Goal: Use online tool/utility: Utilize a website feature to perform a specific function

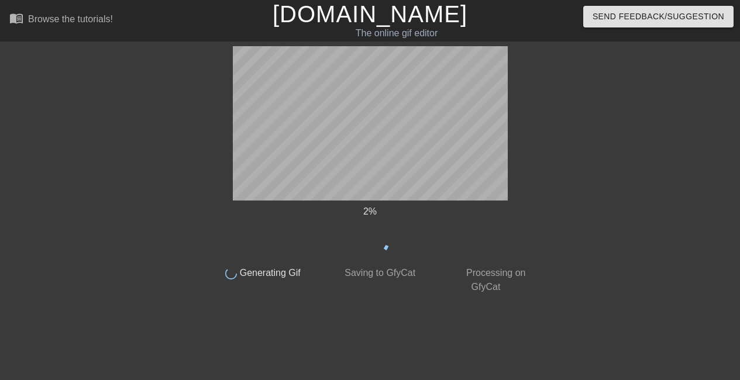
scroll to position [0, 9]
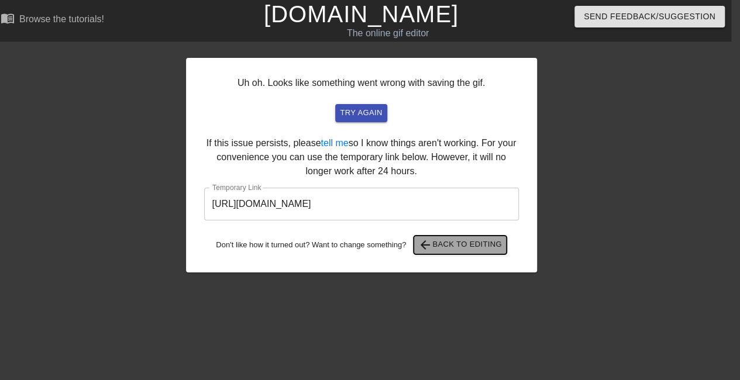
click at [477, 249] on span "arrow_back Back to Editing" at bounding box center [461, 245] width 84 height 14
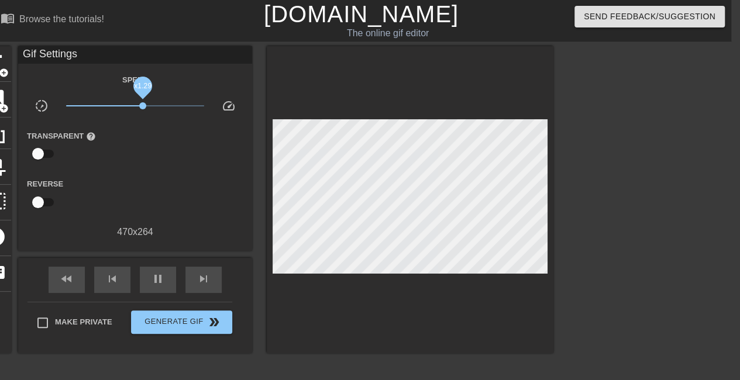
click at [144, 105] on span "x1.29" at bounding box center [142, 105] width 7 height 7
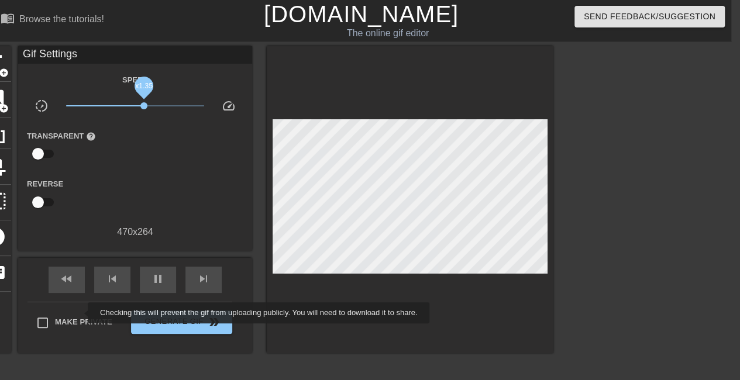
type input "120"
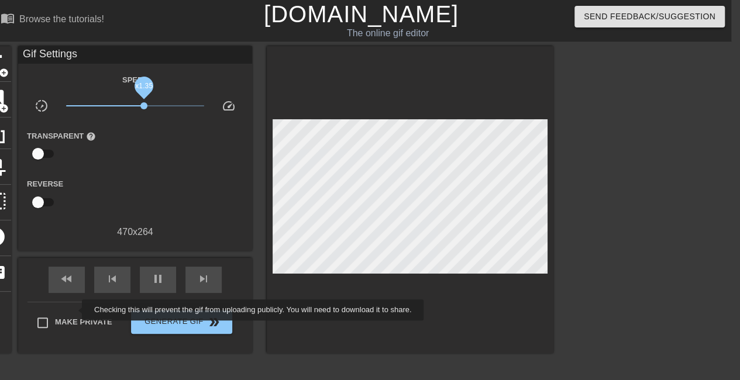
click at [74, 311] on label "Make Private" at bounding box center [71, 323] width 82 height 25
click at [55, 311] on input "Make Private" at bounding box center [42, 323] width 25 height 25
checkbox input "true"
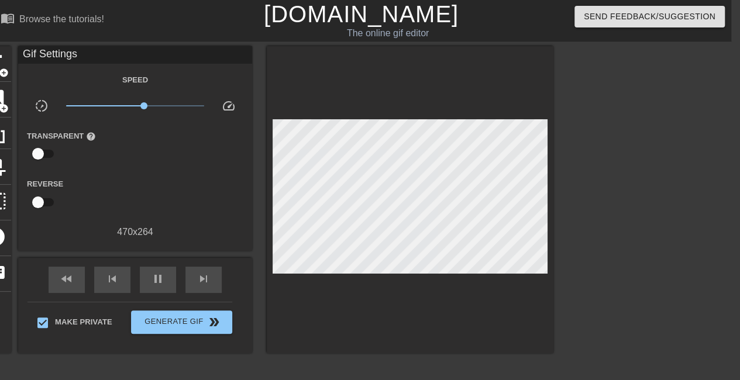
type input "110"
click at [43, 200] on input "checkbox" at bounding box center [38, 202] width 67 height 22
checkbox input "true"
type input "110"
click at [43, 200] on input "checkbox" at bounding box center [49, 202] width 67 height 22
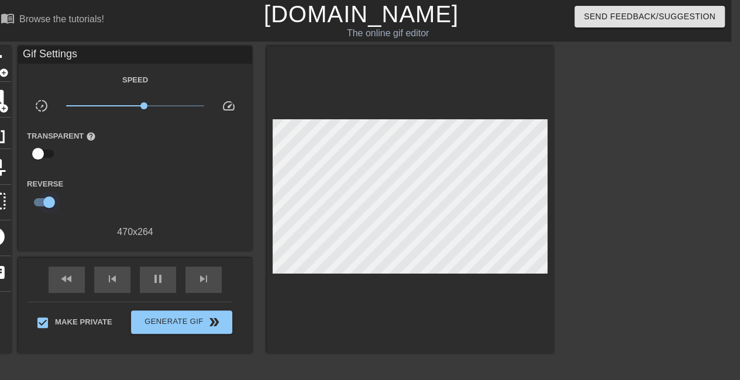
checkbox input "false"
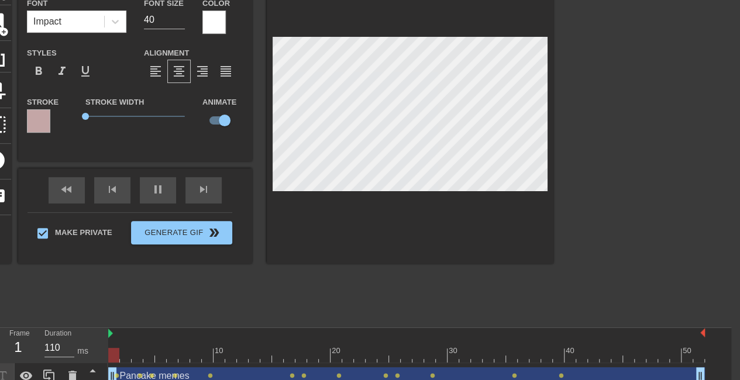
scroll to position [115, 9]
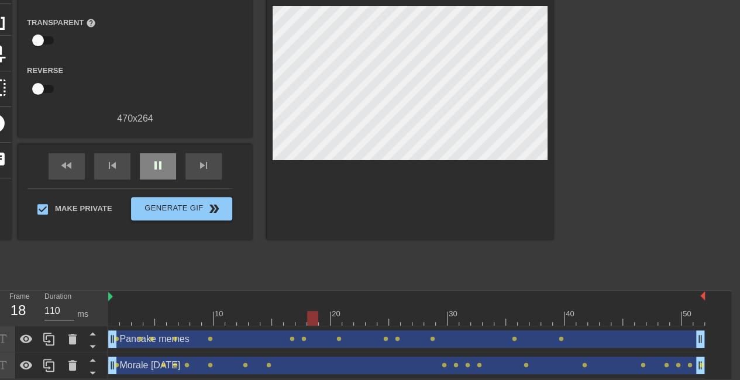
click at [143, 150] on div "fast_rewind skip_previous pause skip_next" at bounding box center [135, 167] width 191 height 44
click at [156, 163] on span "pause" at bounding box center [158, 166] width 14 height 14
drag, startPoint x: 395, startPoint y: 315, endPoint x: 116, endPoint y: 317, distance: 279.2
click at [116, 317] on div at bounding box center [113, 318] width 11 height 15
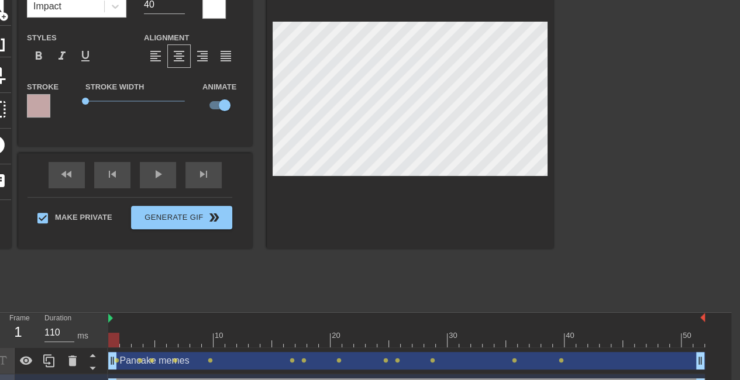
scroll to position [92, 9]
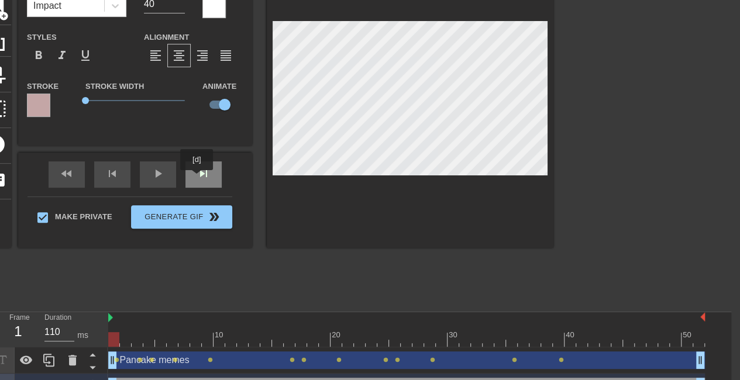
click at [197, 179] on div "skip_next" at bounding box center [204, 175] width 36 height 26
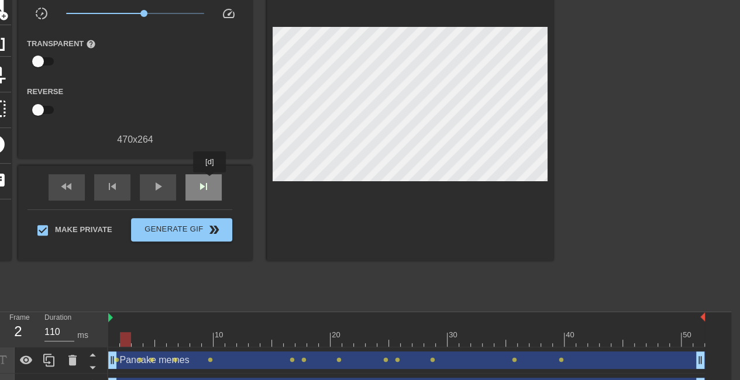
click at [210, 181] on span "skip_next" at bounding box center [204, 187] width 14 height 14
click at [204, 172] on div "fast_rewind skip_previous play_arrow skip_next" at bounding box center [135, 188] width 191 height 44
click at [207, 185] on span "skip_next" at bounding box center [204, 187] width 14 height 14
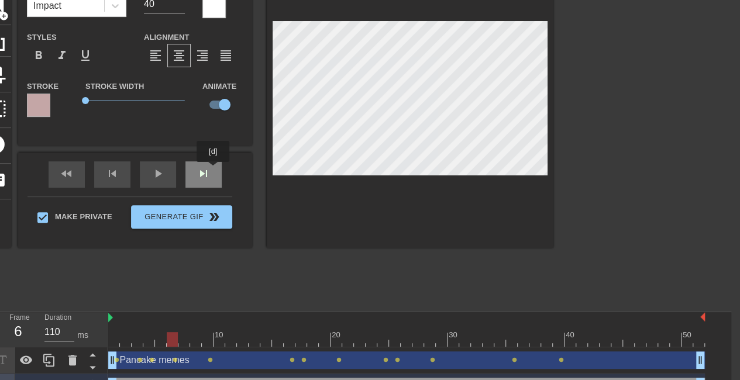
click at [207, 174] on div "skip_next" at bounding box center [204, 175] width 36 height 26
click at [199, 169] on div "fast_rewind skip_previous play_arrow skip_next" at bounding box center [135, 175] width 191 height 44
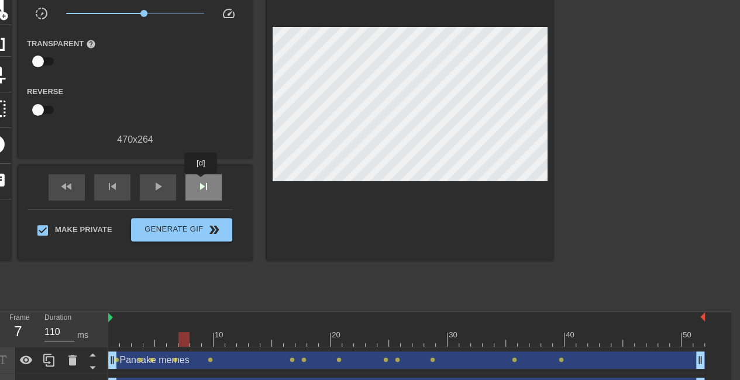
click at [201, 182] on span "skip_next" at bounding box center [204, 187] width 14 height 14
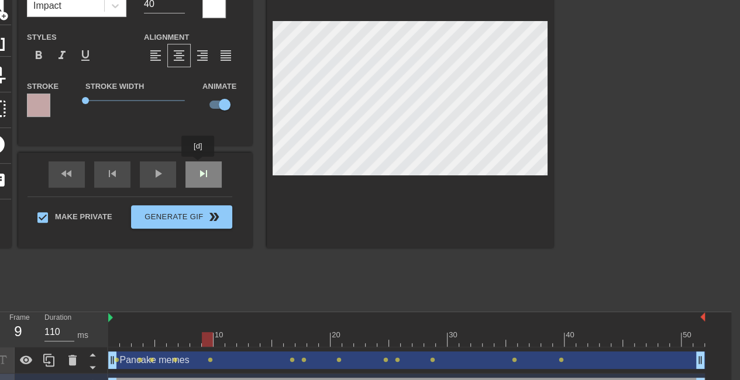
click at [196, 167] on div "fast_rewind skip_previous play_arrow skip_next" at bounding box center [135, 175] width 191 height 44
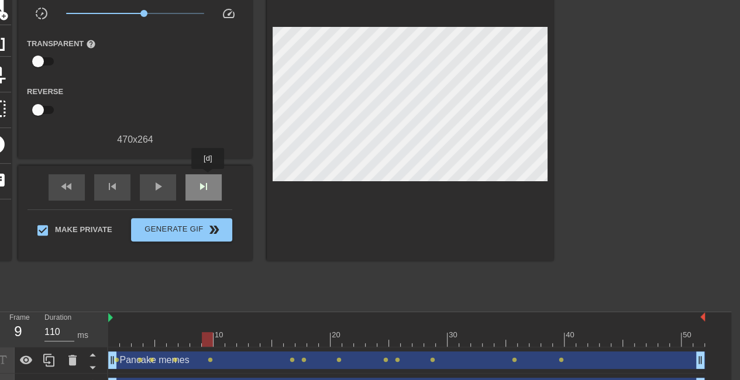
click at [205, 180] on span "skip_next" at bounding box center [204, 187] width 14 height 14
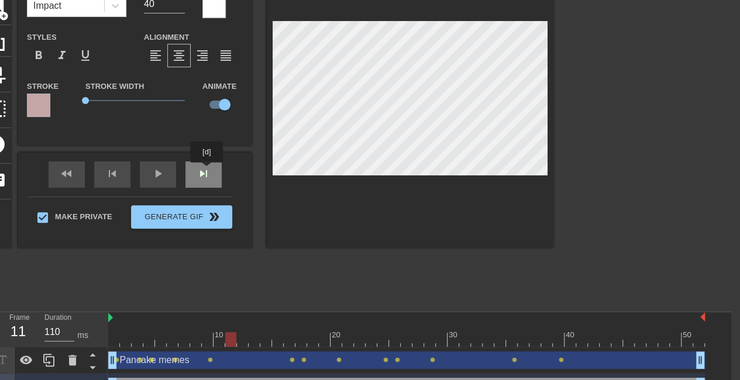
click at [207, 171] on div "fast_rewind skip_previous play_arrow skip_next" at bounding box center [135, 175] width 191 height 44
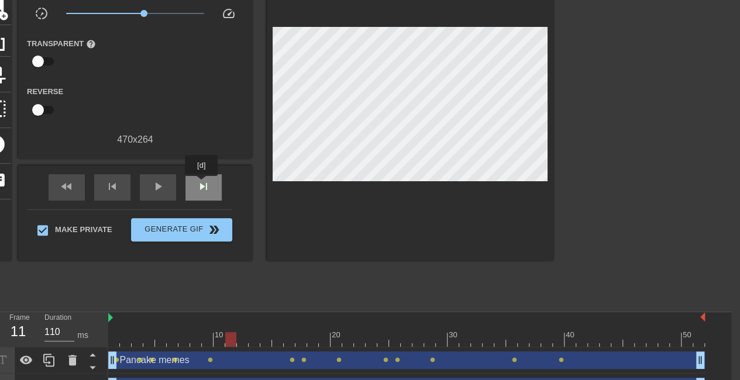
click at [202, 186] on span "skip_next" at bounding box center [204, 187] width 14 height 14
click at [207, 175] on div "skip_next" at bounding box center [204, 187] width 36 height 26
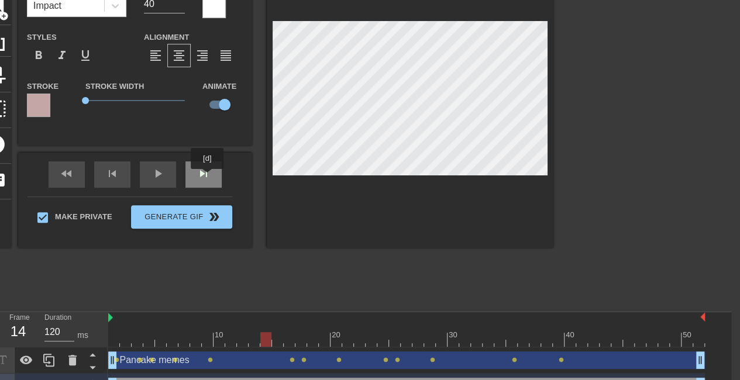
click at [207, 176] on div "skip_next" at bounding box center [204, 175] width 36 height 26
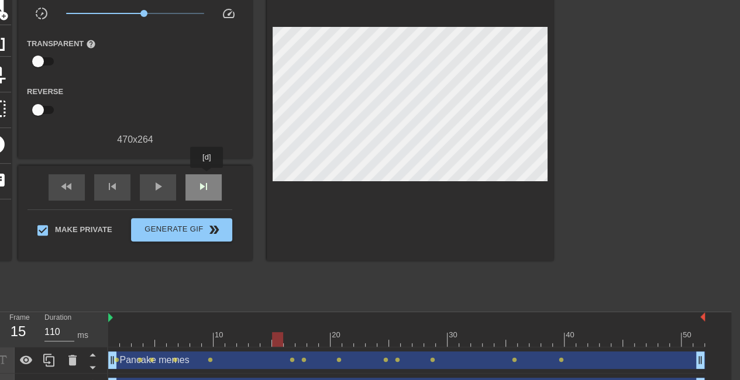
click at [207, 176] on div "skip_next" at bounding box center [204, 187] width 36 height 26
click at [208, 169] on div "fast_rewind skip_previous play_arrow skip_next" at bounding box center [135, 188] width 191 height 44
click at [211, 184] on div "skip_next" at bounding box center [204, 187] width 36 height 26
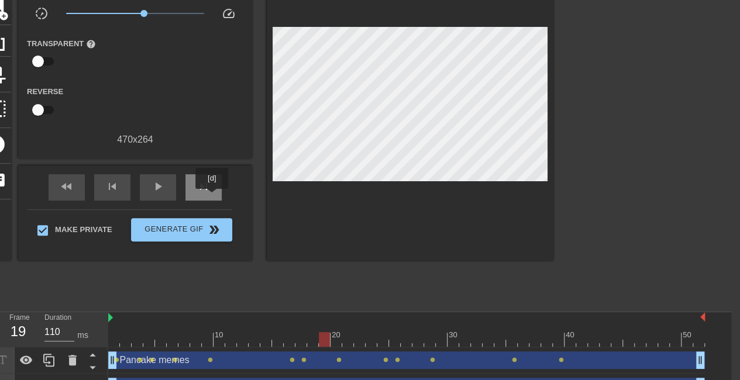
click at [210, 193] on span "skip_next" at bounding box center [204, 187] width 14 height 14
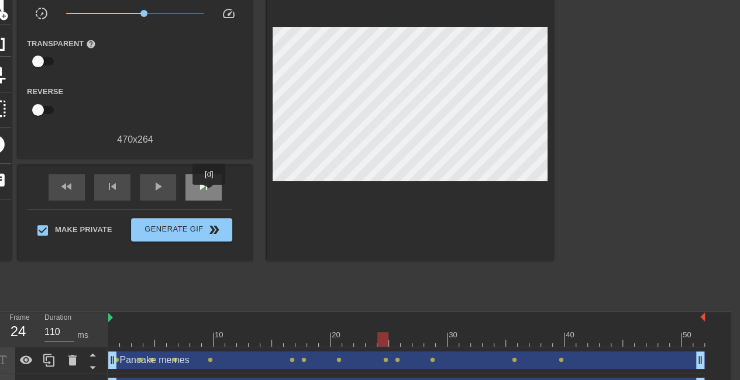
click at [210, 193] on span "skip_next" at bounding box center [204, 187] width 14 height 14
click at [208, 174] on div "fast_rewind skip_previous play_arrow skip_next" at bounding box center [135, 188] width 191 height 44
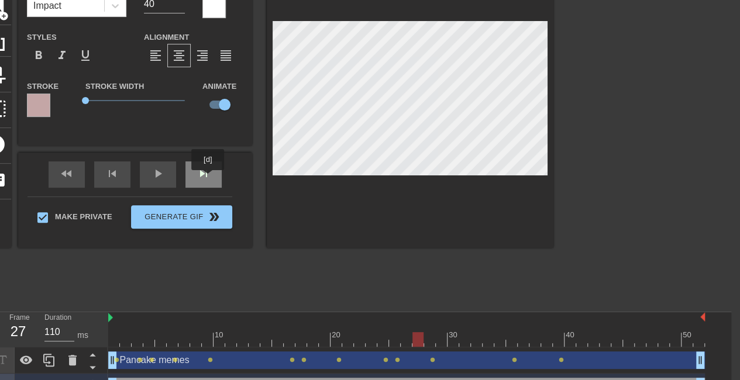
click at [207, 179] on div "skip_next" at bounding box center [204, 175] width 36 height 26
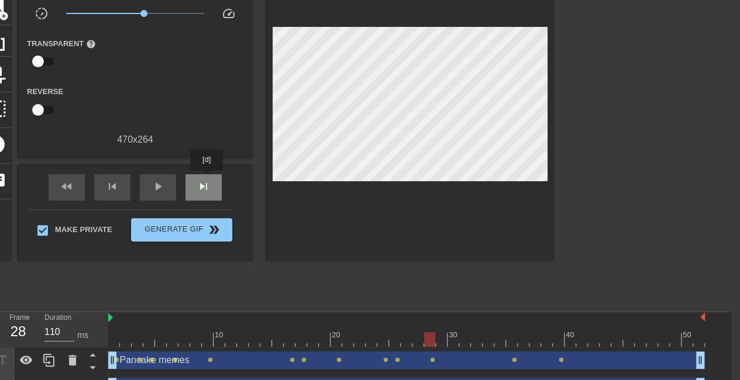
click at [207, 179] on div "skip_next" at bounding box center [204, 187] width 36 height 26
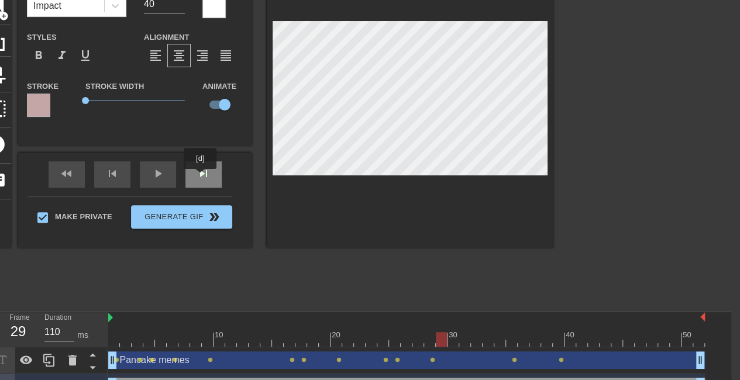
click at [208, 179] on div "skip_next" at bounding box center [204, 175] width 36 height 26
click at [208, 172] on div "fast_rewind skip_previous play_arrow skip_next" at bounding box center [135, 175] width 191 height 44
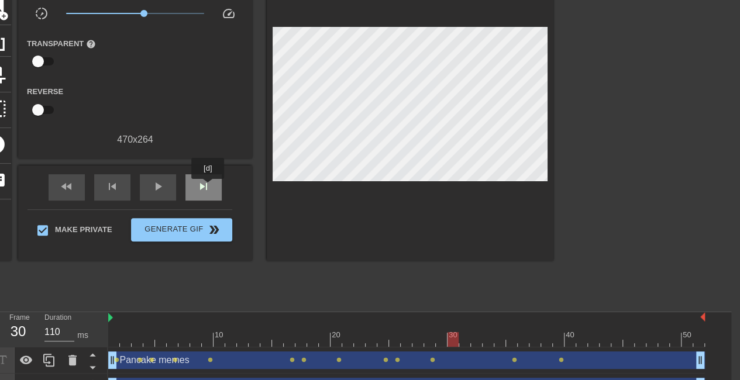
click at [208, 187] on span "skip_next" at bounding box center [204, 187] width 14 height 14
click at [196, 173] on div "fast_rewind skip_previous play_arrow skip_next" at bounding box center [135, 188] width 191 height 44
click at [205, 179] on div "skip_next" at bounding box center [204, 187] width 36 height 26
click at [207, 169] on div "fast_rewind skip_previous play_arrow skip_next" at bounding box center [135, 188] width 191 height 44
click at [205, 181] on span "skip_next" at bounding box center [204, 187] width 14 height 14
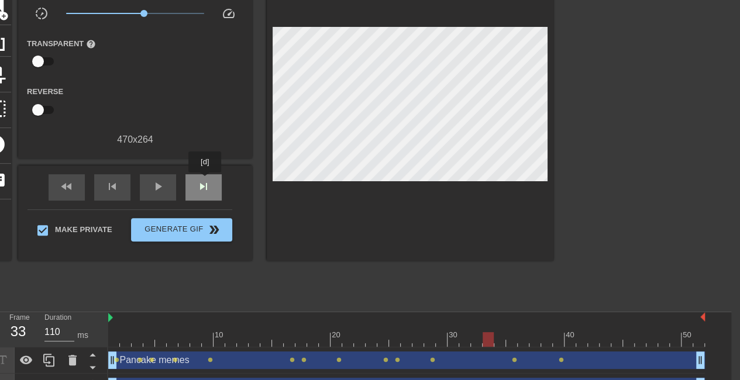
click at [205, 181] on span "skip_next" at bounding box center [204, 187] width 14 height 14
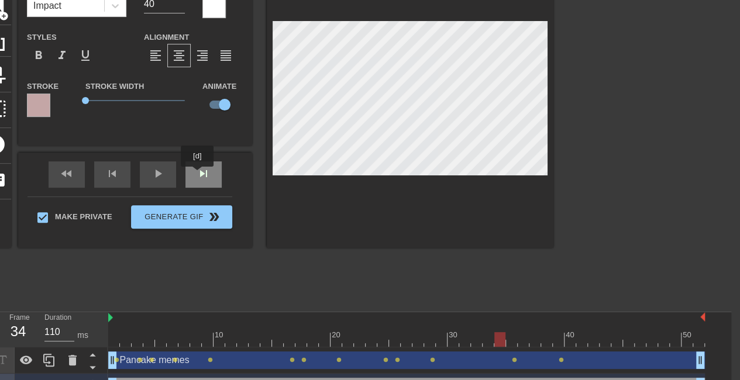
click at [197, 176] on div "skip_next" at bounding box center [204, 175] width 36 height 26
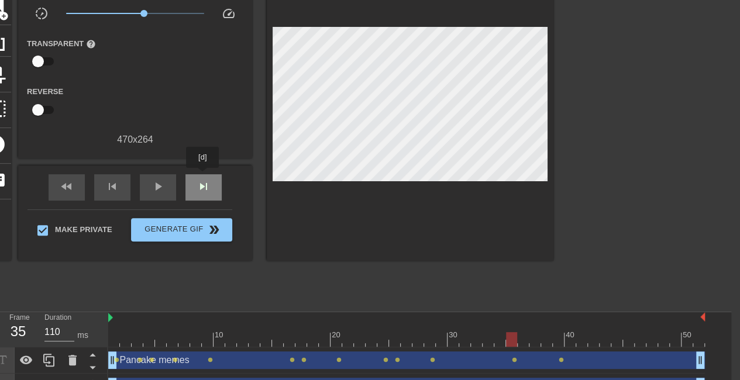
click at [205, 176] on div "skip_next" at bounding box center [204, 187] width 36 height 26
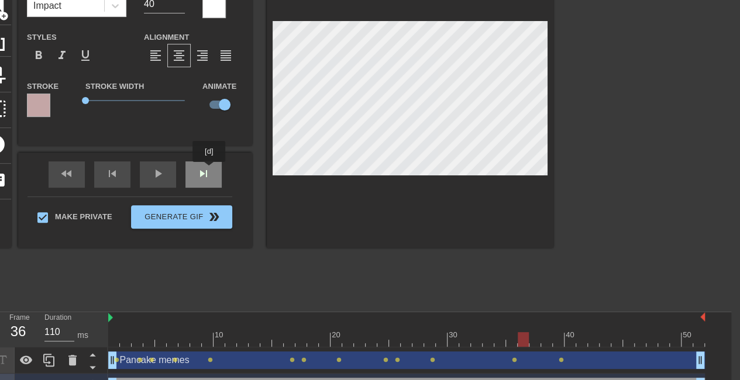
click at [209, 170] on div "fast_rewind skip_previous play_arrow skip_next" at bounding box center [135, 175] width 191 height 44
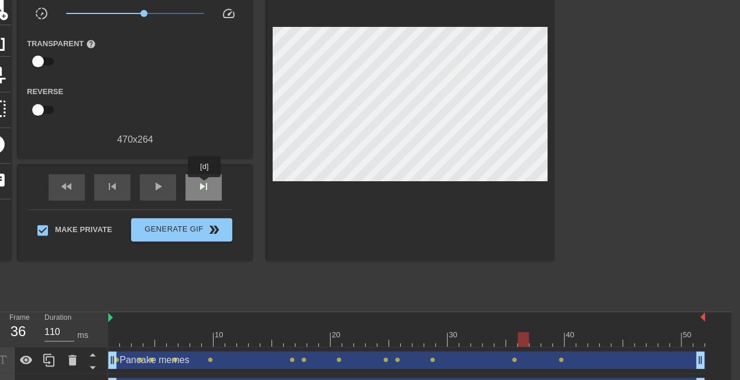
click at [205, 186] on span "skip_next" at bounding box center [204, 187] width 14 height 14
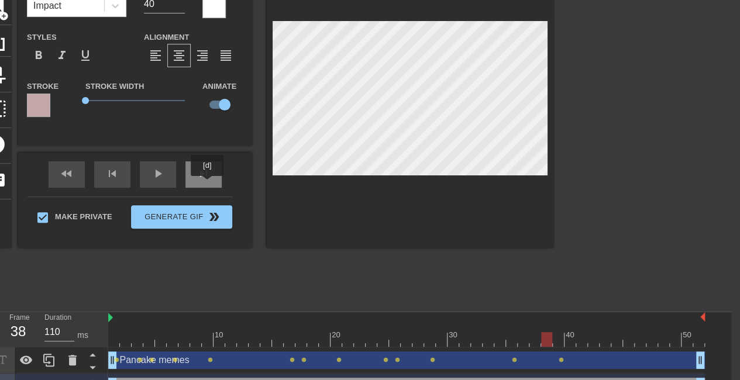
click at [208, 179] on div "skip_next" at bounding box center [204, 175] width 36 height 26
click at [215, 172] on div "fast_rewind skip_previous play_arrow skip_next" at bounding box center [135, 175] width 191 height 44
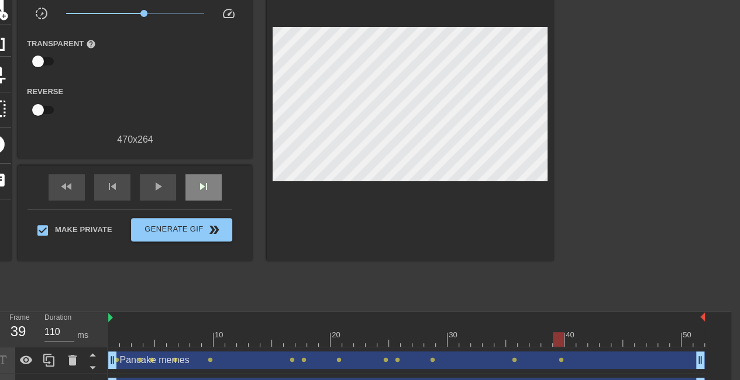
click at [215, 172] on div "fast_rewind skip_previous play_arrow skip_next" at bounding box center [135, 188] width 191 height 44
click at [206, 186] on span "skip_next" at bounding box center [204, 187] width 14 height 14
click at [196, 195] on div "skip_next" at bounding box center [204, 187] width 36 height 26
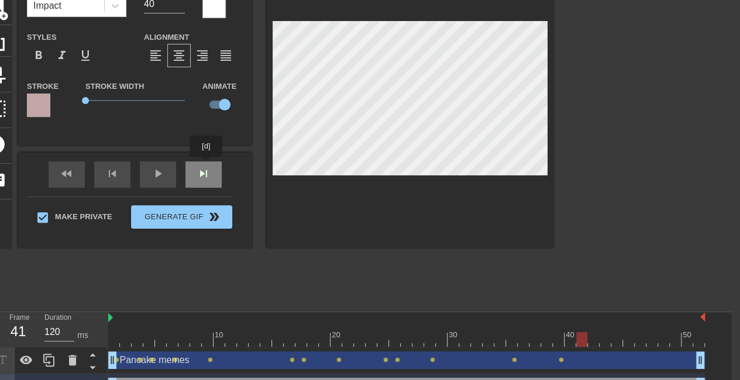
click at [207, 165] on div "Morale [DATE] Font Impact Font Size 40 Color Styles format_bold format_italic f…" at bounding box center [135, 101] width 234 height 294
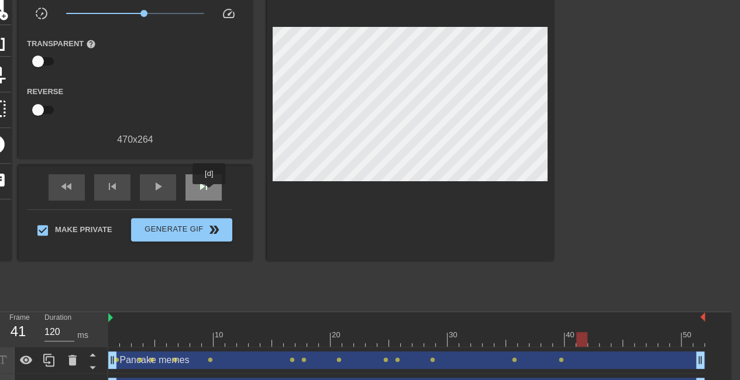
click at [210, 191] on span "skip_next" at bounding box center [204, 187] width 14 height 14
click at [213, 170] on div "fast_rewind skip_previous play_arrow skip_next" at bounding box center [135, 188] width 191 height 44
click at [211, 176] on div "skip_next" at bounding box center [204, 187] width 36 height 26
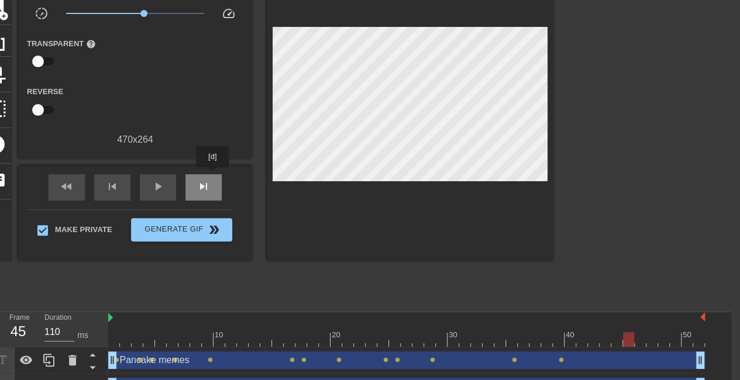
click at [213, 176] on div "skip_next" at bounding box center [204, 187] width 36 height 26
click at [196, 190] on div "skip_next" at bounding box center [204, 187] width 36 height 26
click at [197, 190] on span "skip_next" at bounding box center [204, 187] width 14 height 14
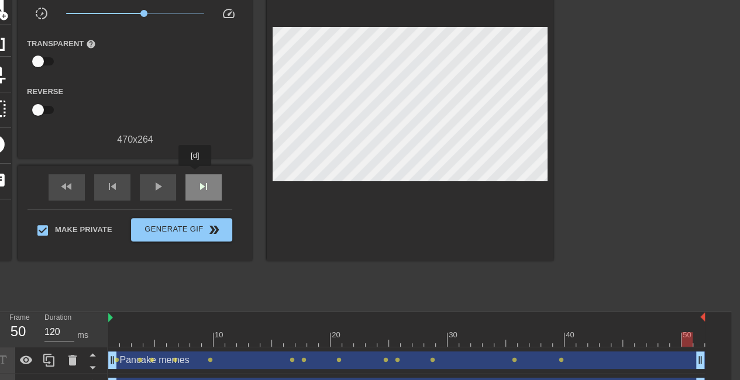
click at [196, 174] on div "skip_next" at bounding box center [204, 187] width 36 height 26
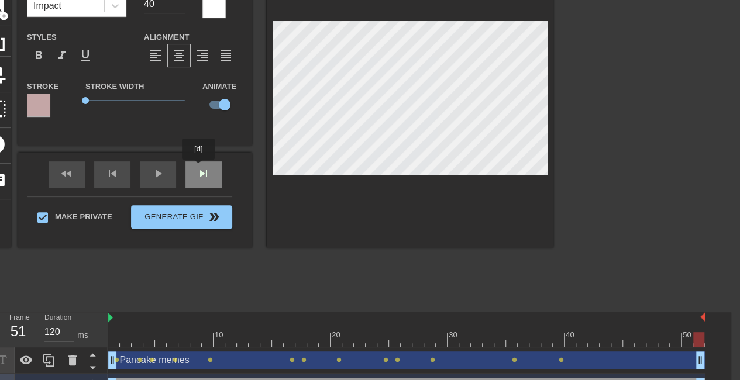
click at [200, 169] on div "fast_rewind skip_previous play_arrow skip_next" at bounding box center [135, 175] width 191 height 44
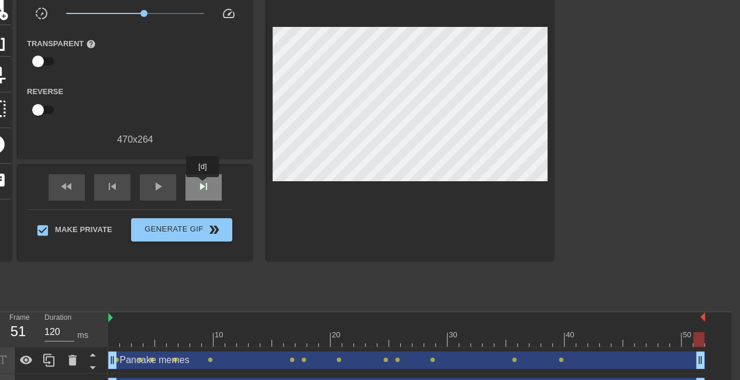
click at [203, 186] on span "skip_next" at bounding box center [204, 187] width 14 height 14
click at [153, 190] on span "play_arrow" at bounding box center [158, 187] width 14 height 14
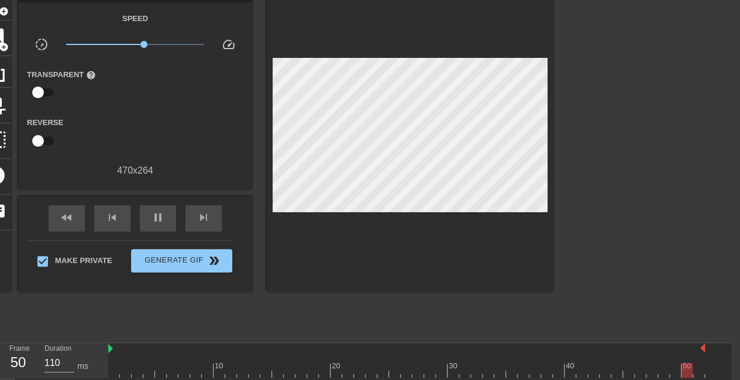
type input "120"
